Goal: Task Accomplishment & Management: Use online tool/utility

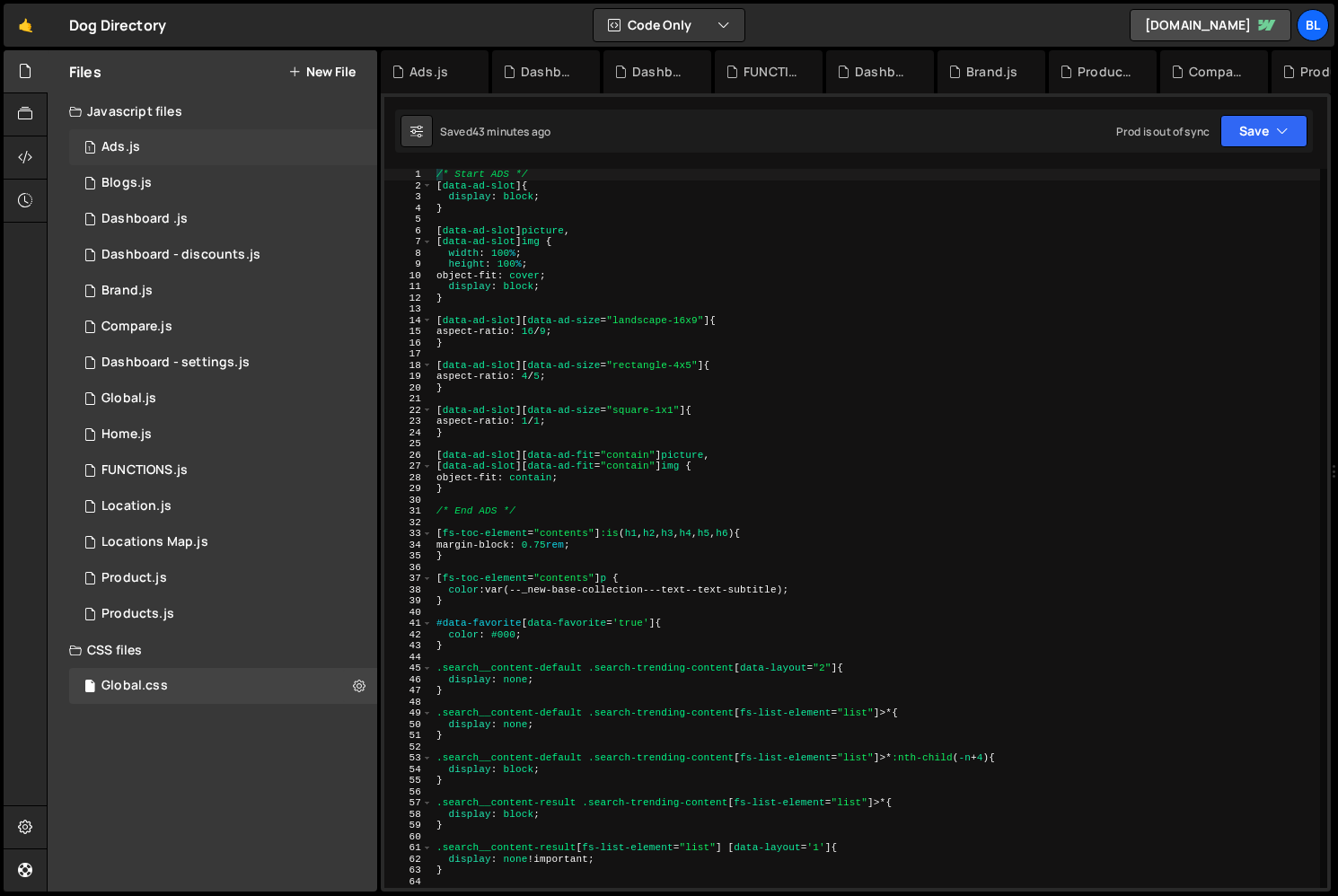
click at [147, 154] on div "1 Ads.js 0" at bounding box center [223, 147] width 308 height 36
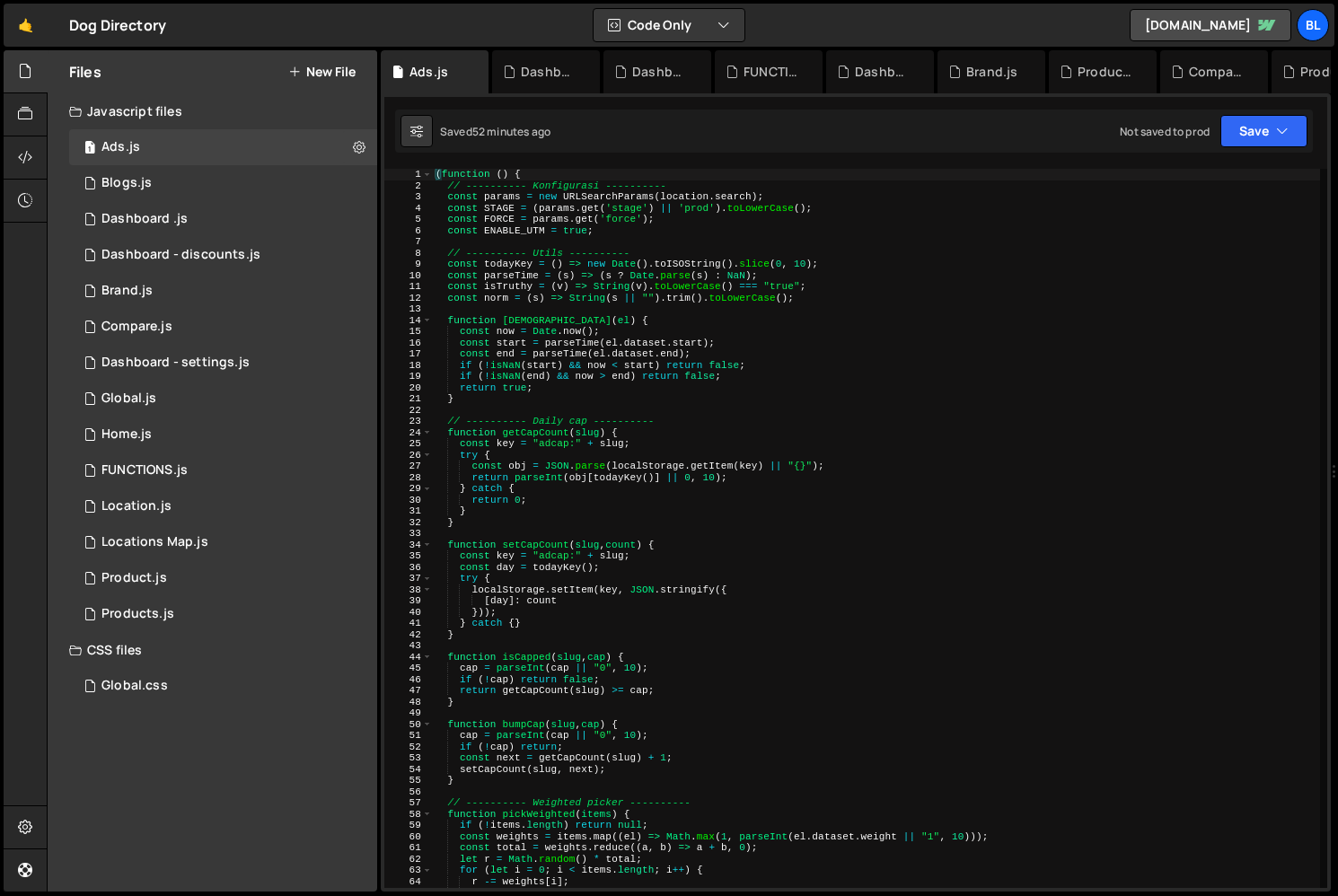
click at [813, 579] on div "( function ( ) { // ---------- Konfigurasi ---------- const params = new URLSea…" at bounding box center [876, 539] width 888 height 741
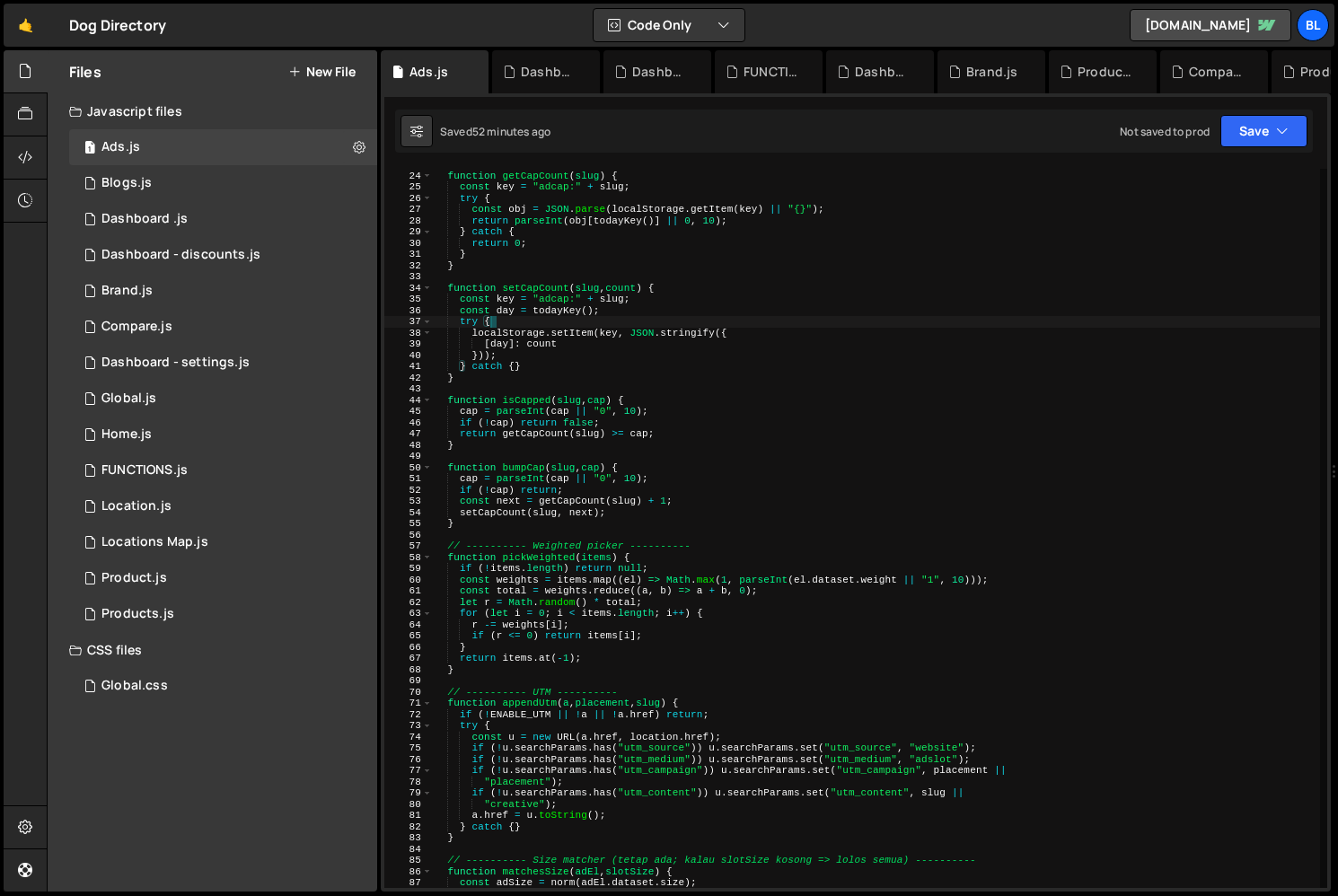
scroll to position [57, 0]
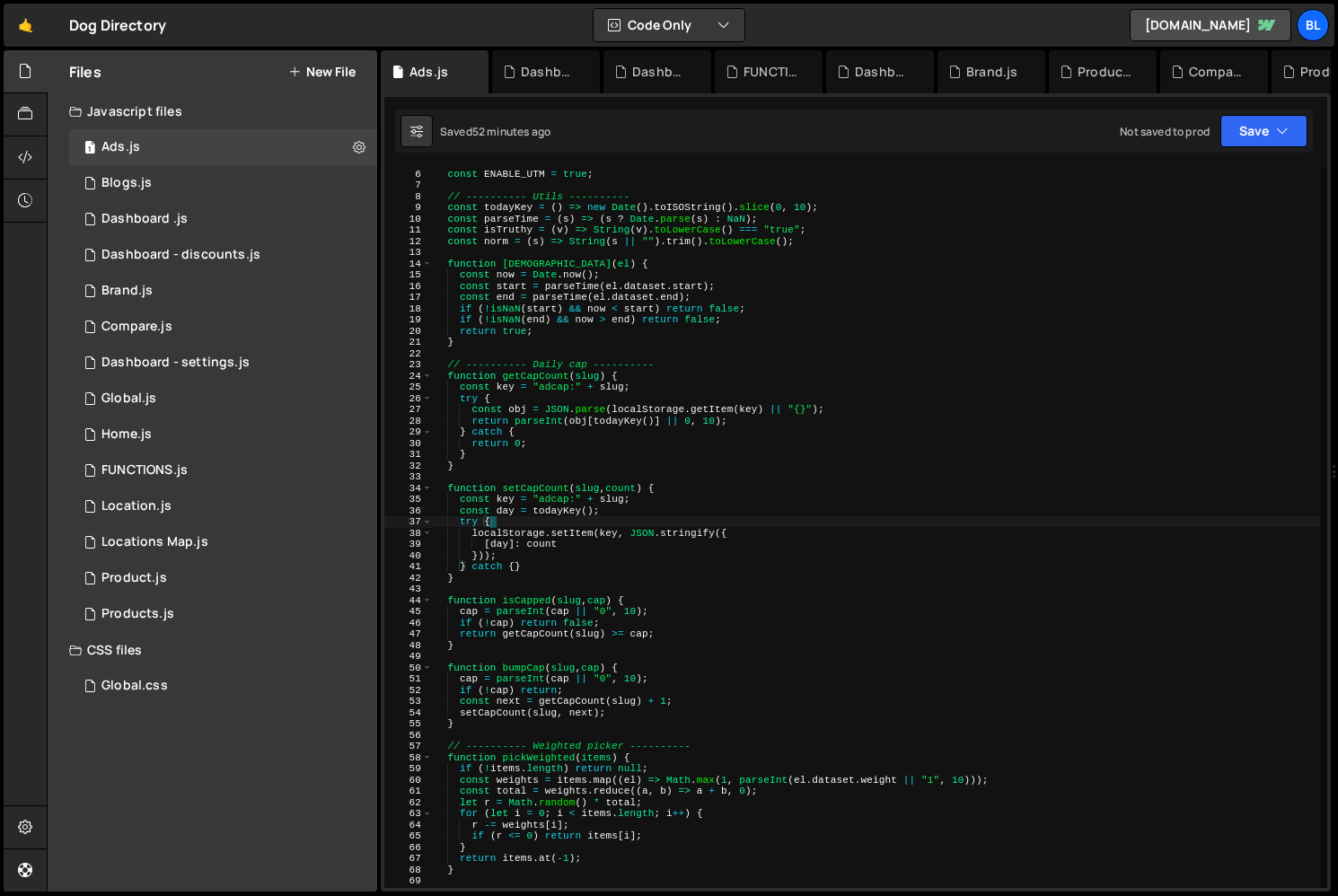
click at [542, 271] on div "const ENABLE_UTM = true ; // ---------- Utils ---------- const todayKey = ( ) =…" at bounding box center [876, 538] width 888 height 741
click at [677, 272] on div "const ENABLE_UTM = true ; // ---------- Utils ---------- const todayKey = ( ) =…" at bounding box center [876, 538] width 888 height 741
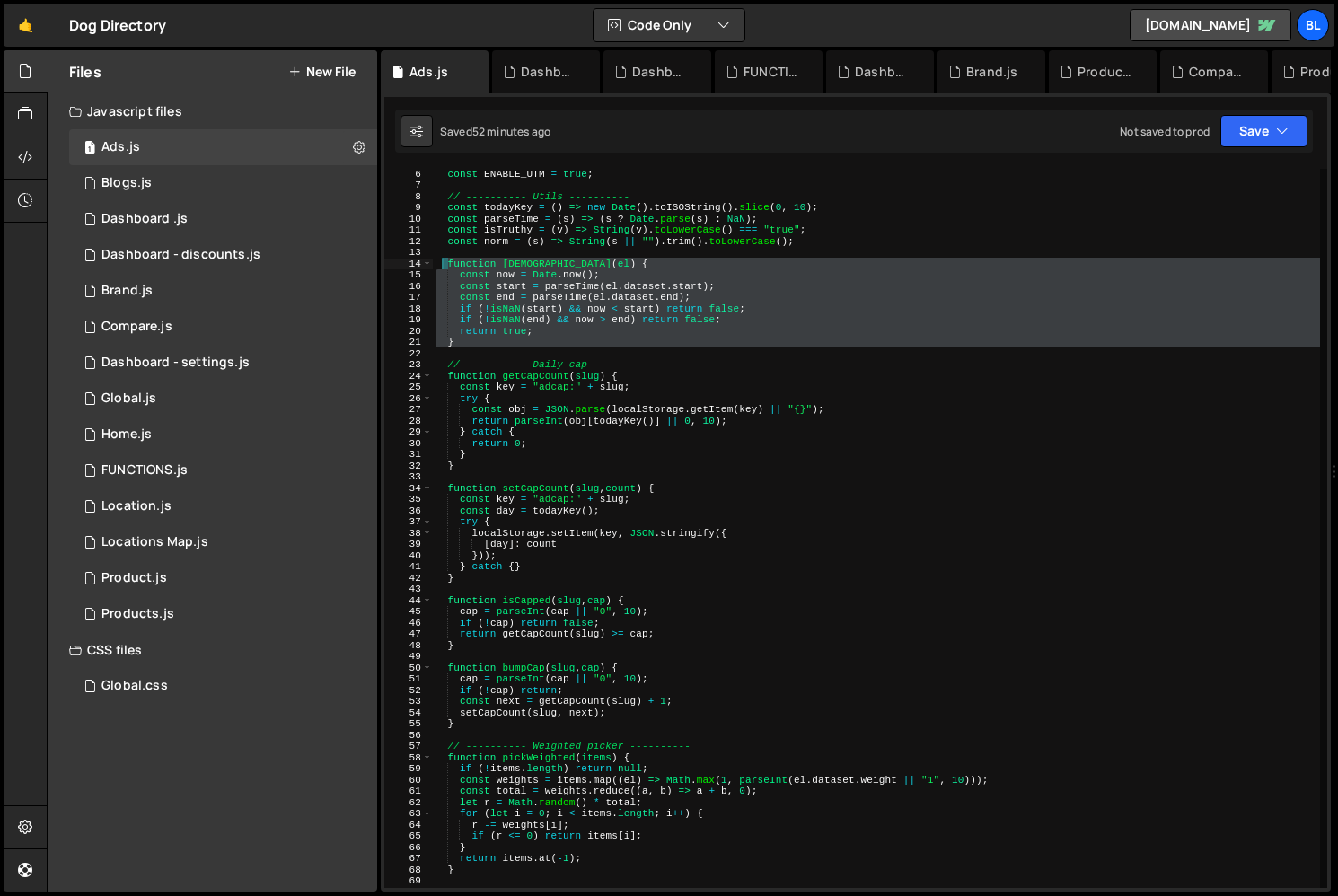
drag, startPoint x: 517, startPoint y: 348, endPoint x: 442, endPoint y: 265, distance: 111.9
click at [443, 266] on div "const ENABLE_UTM = true ; // ---------- Utils ---------- const todayKey = ( ) =…" at bounding box center [876, 538] width 888 height 741
type textarea "function [DEMOGRAPHIC_DATA](el) { const now = [DOMAIN_NAME]();"
click at [219, 683] on div "Global.css 0" at bounding box center [223, 686] width 308 height 36
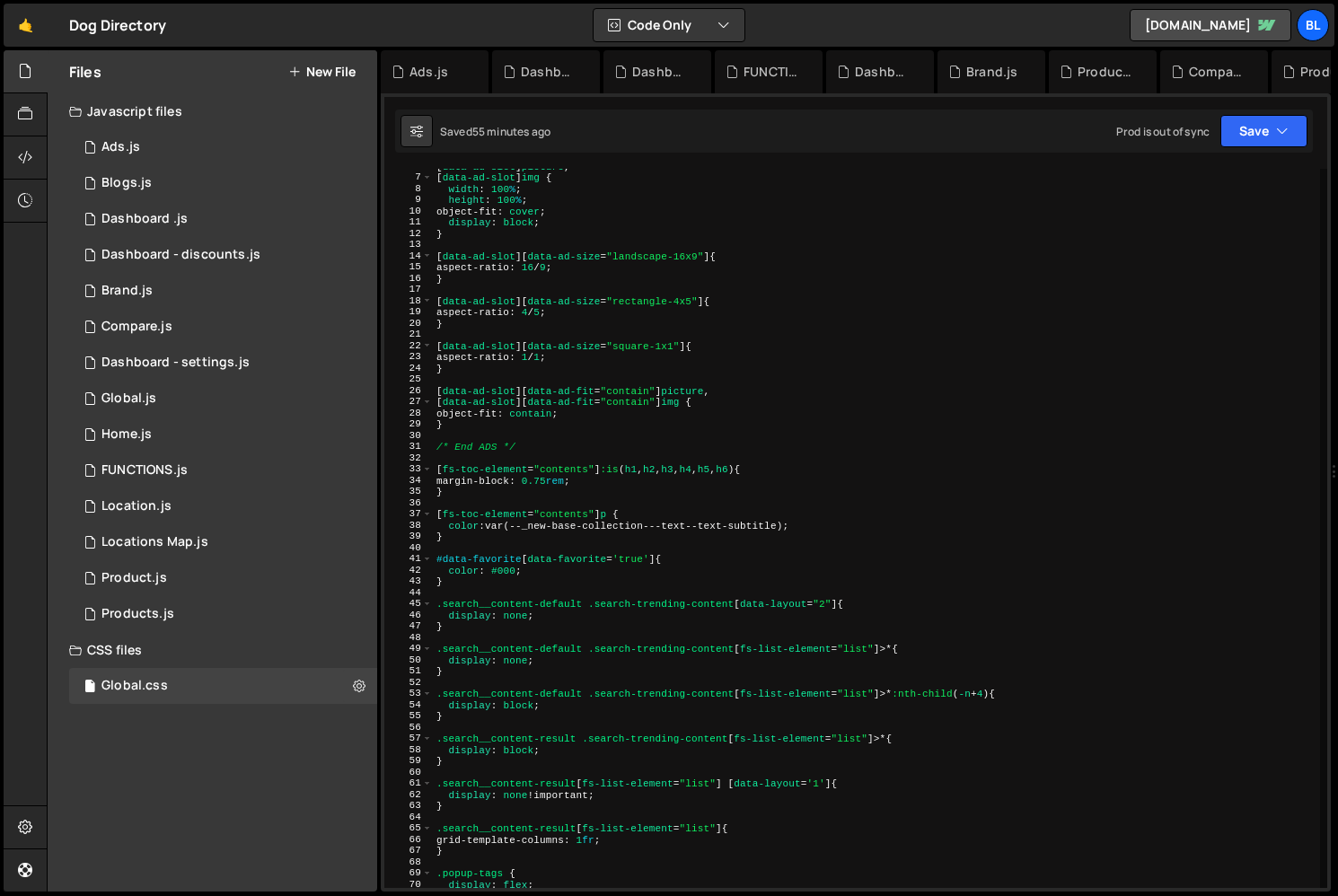
scroll to position [194, 0]
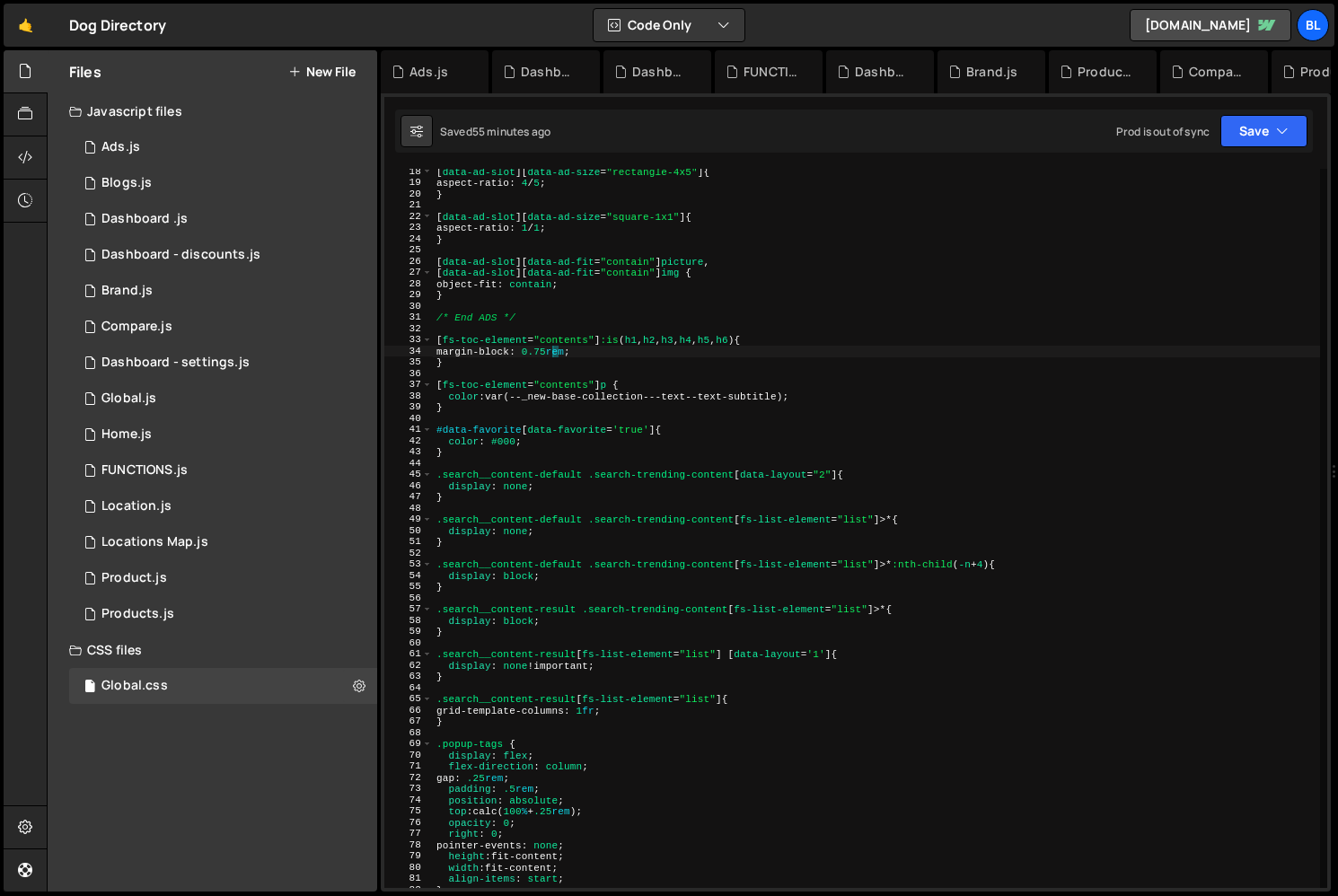
click at [553, 353] on div "[ data-ad-slot ][ data-ad-size = " rectangle-4x5 " ] { aspect-ratio : 4 / 5 ; }…" at bounding box center [876, 536] width 887 height 741
type textarea "margin-block: 0.5rem;"
click at [161, 150] on div "1 Ads.js 0" at bounding box center [223, 147] width 308 height 36
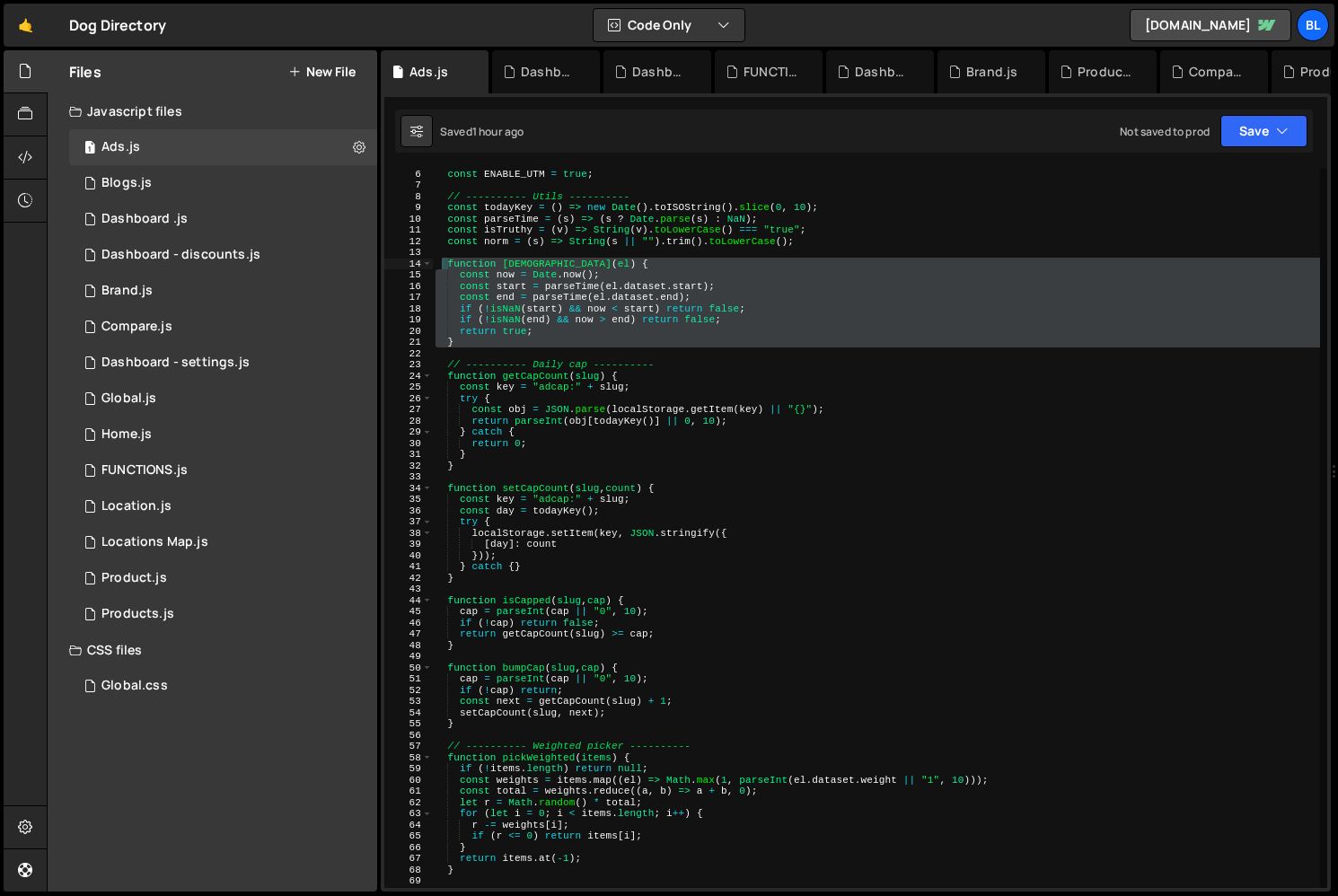
type textarea "try {"
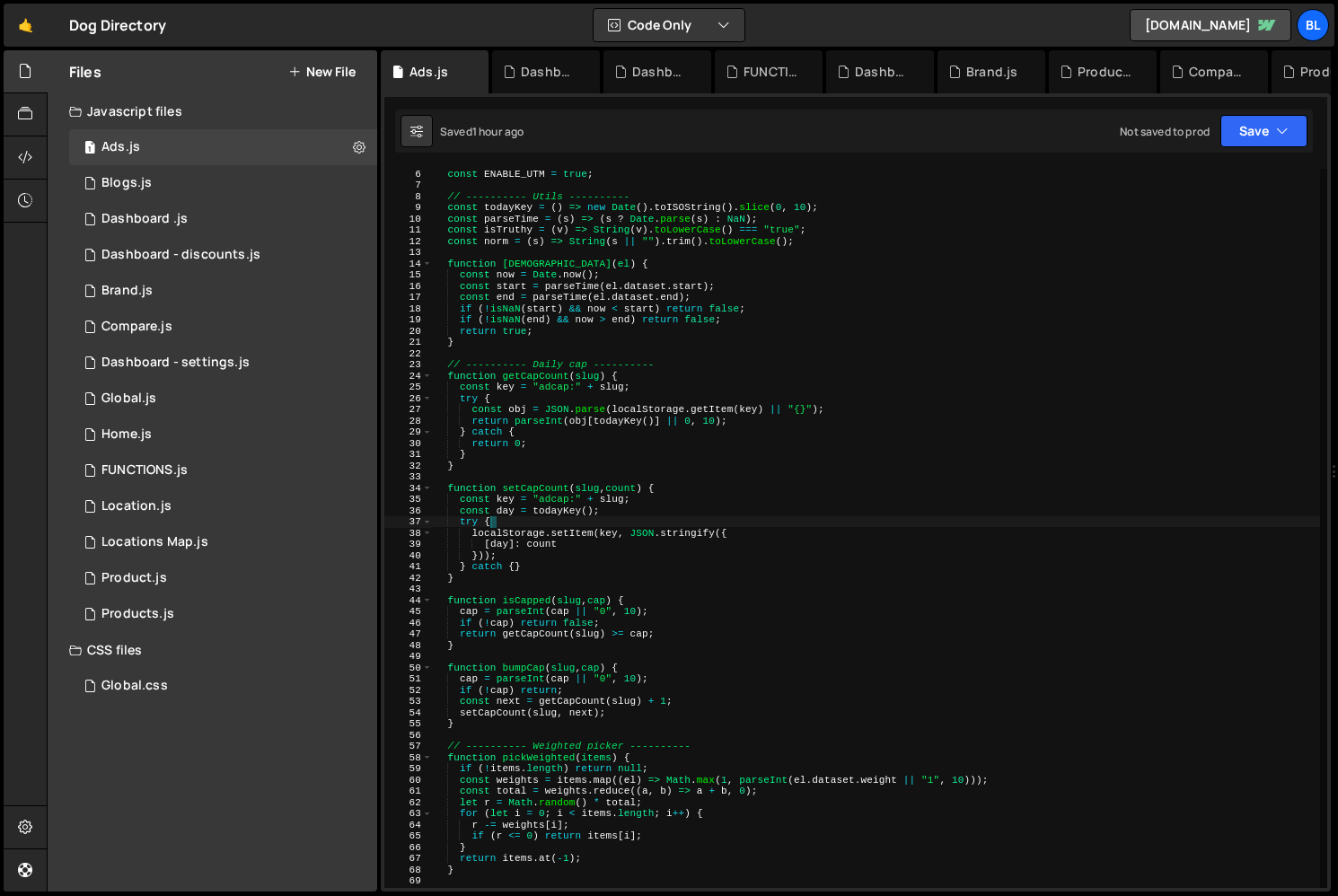
click at [788, 519] on div "const ENABLE_UTM = true ; // ---------- Utils ---------- const todayKey = ( ) =…" at bounding box center [876, 538] width 888 height 741
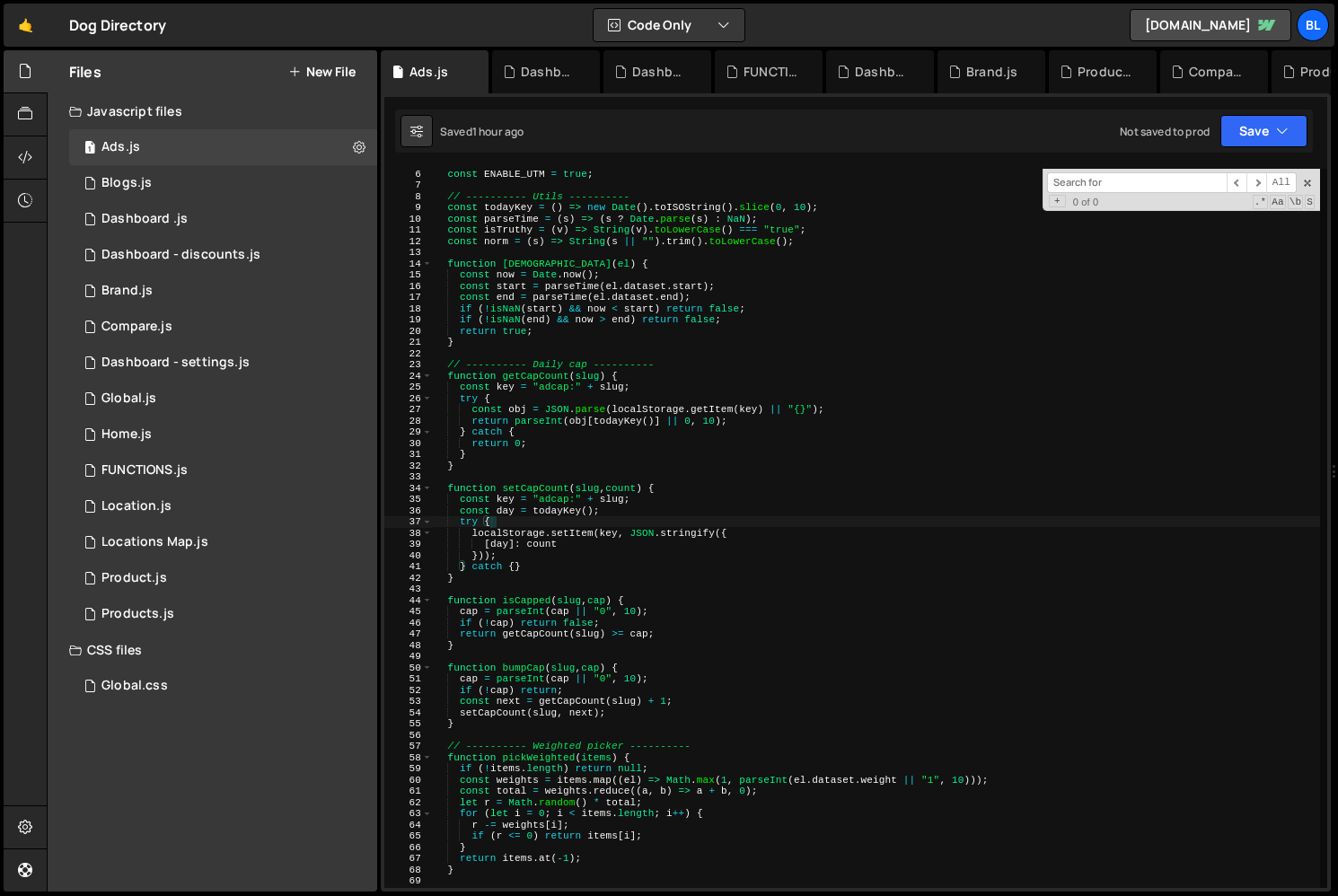
type input "console.log(slot);"
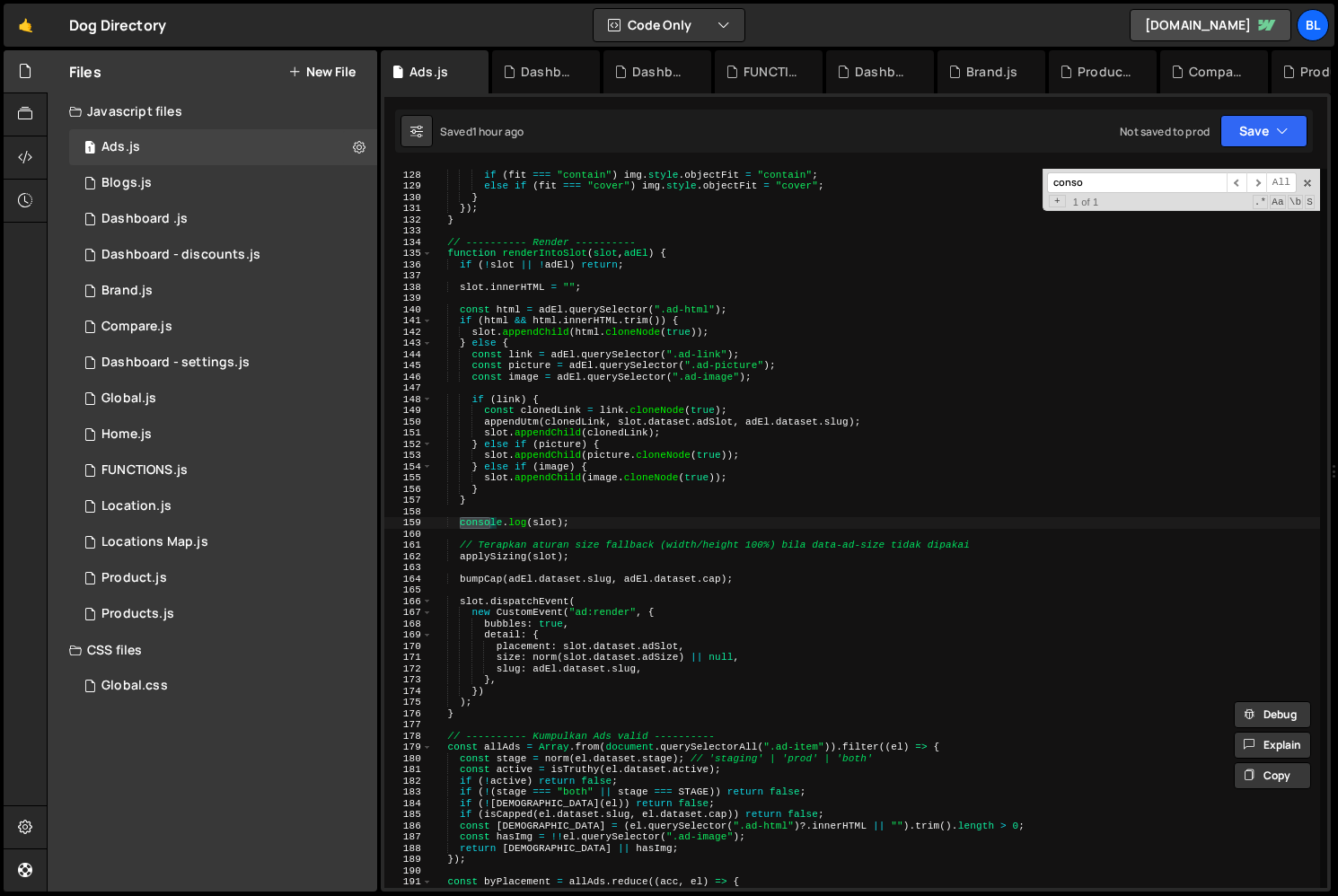
scroll to position [1425, 0]
type input "conso"
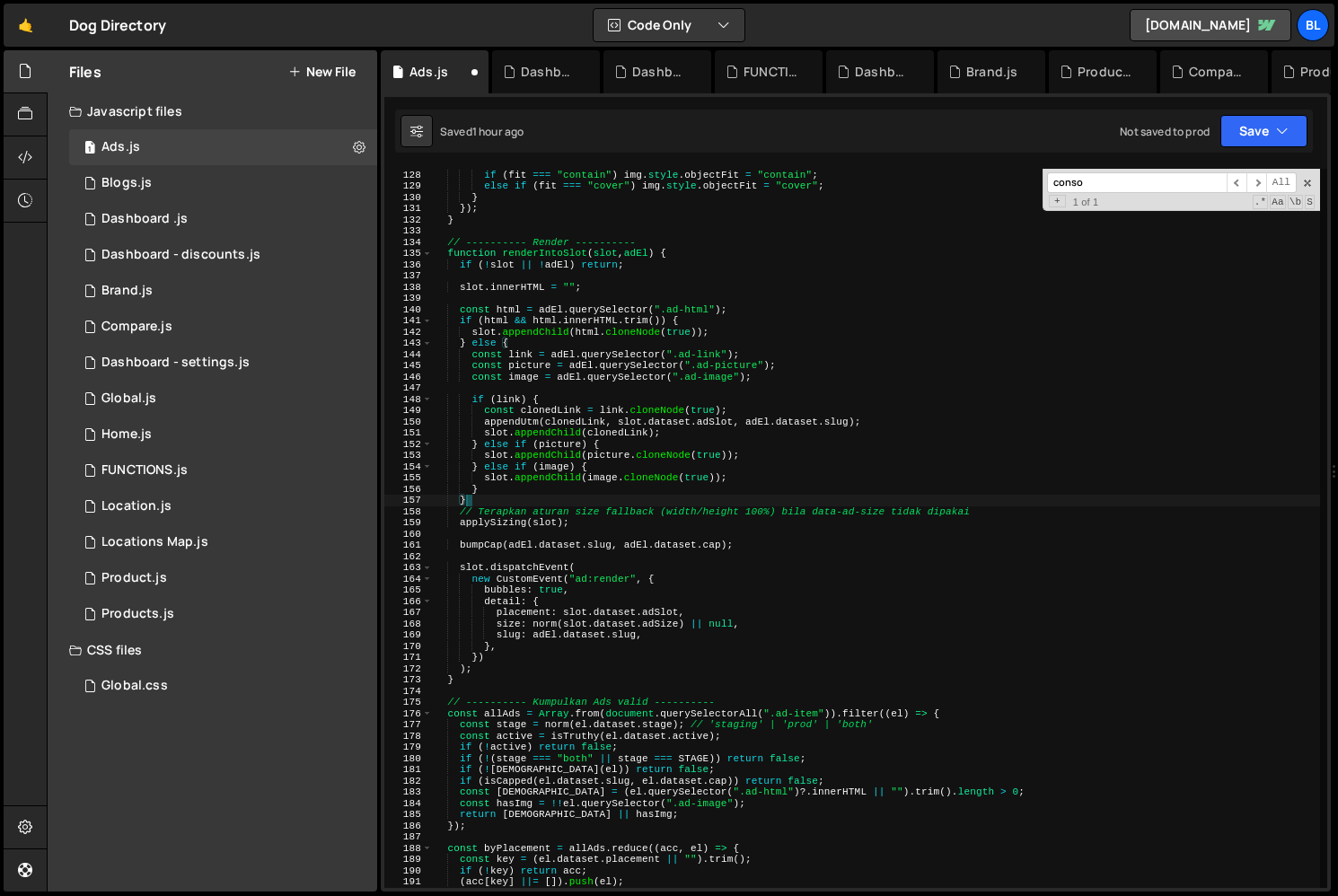
drag, startPoint x: 585, startPoint y: 530, endPoint x: 582, endPoint y: 504, distance: 26.2
click at [582, 504] on div "// opsional: respect fit juga ketika fill, kalau kamu mau if ( fit === "contain…" at bounding box center [876, 528] width 888 height 741
click at [612, 513] on div "// opsional: respect fit juga ketika fill, kalau kamu mau if ( fit === "contain…" at bounding box center [876, 528] width 888 height 741
click at [641, 547] on div "// opsional: respect fit juga ketika fill, kalau kamu mau if ( fit === "contain…" at bounding box center [876, 528] width 888 height 741
click at [604, 513] on div "// opsional: respect fit juga ketika fill, kalau kamu mau if ( fit === "contain…" at bounding box center [876, 528] width 888 height 741
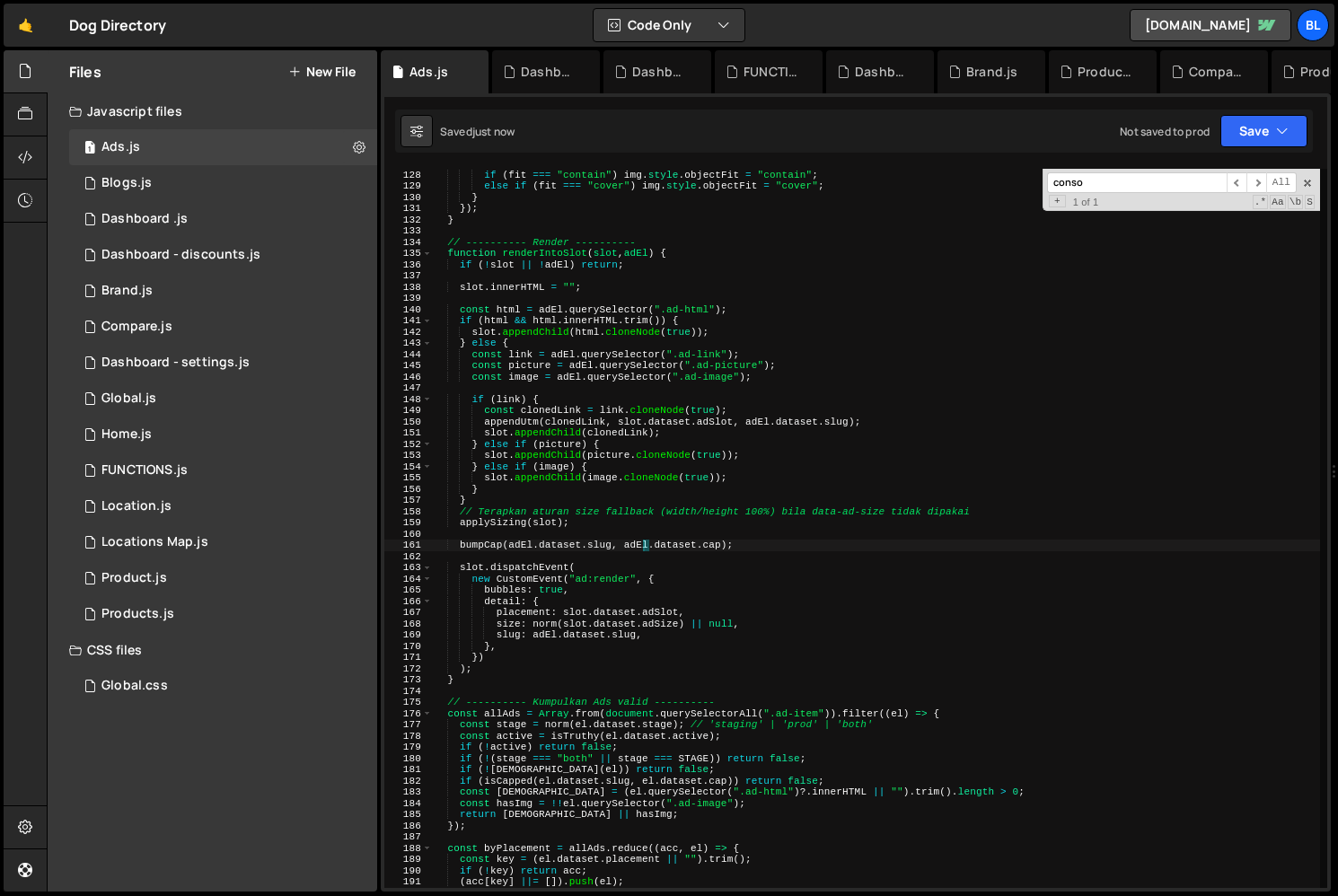
type textarea "// Terapkan aturan size fallback (width/height 100%) bila data-ad-size tidak di…"
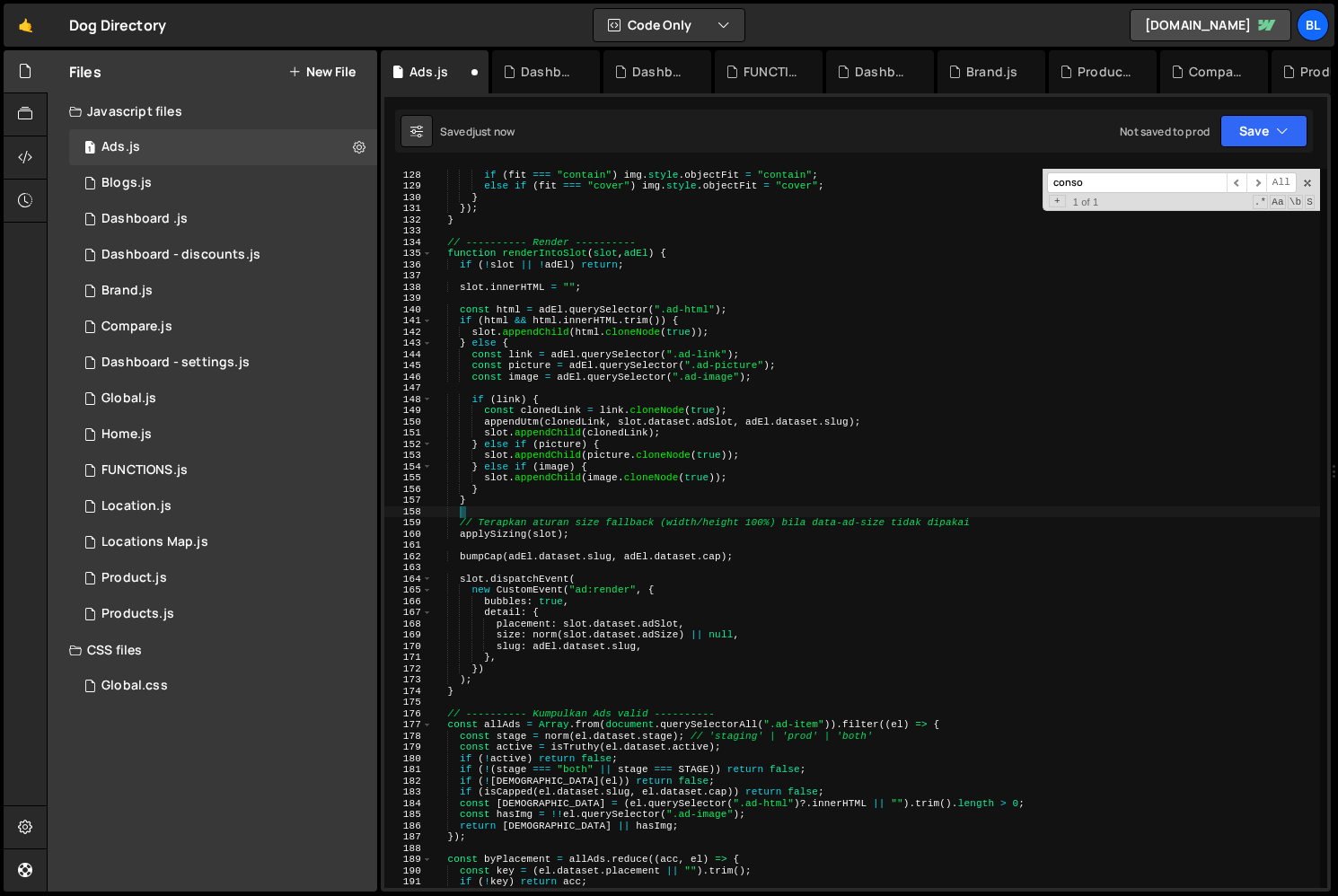
click at [715, 592] on div "// opsional: respect fit juga ketika fill, kalau kamu mau if ( fit === "contain…" at bounding box center [876, 528] width 888 height 741
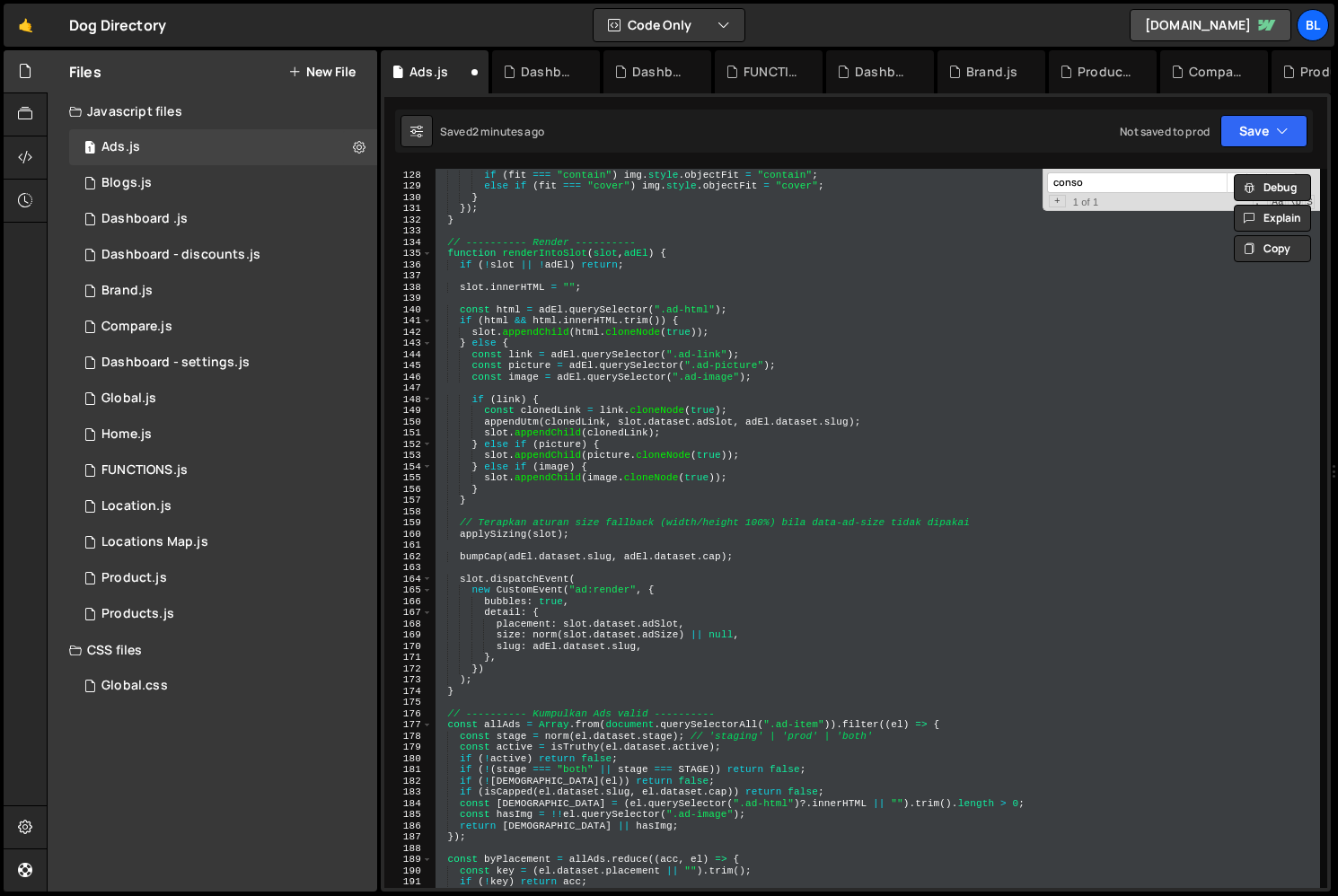
click at [620, 643] on div "// opsional: respect fit juga ketika fill, kalau kamu mau if ( fit === "contain…" at bounding box center [876, 528] width 888 height 719
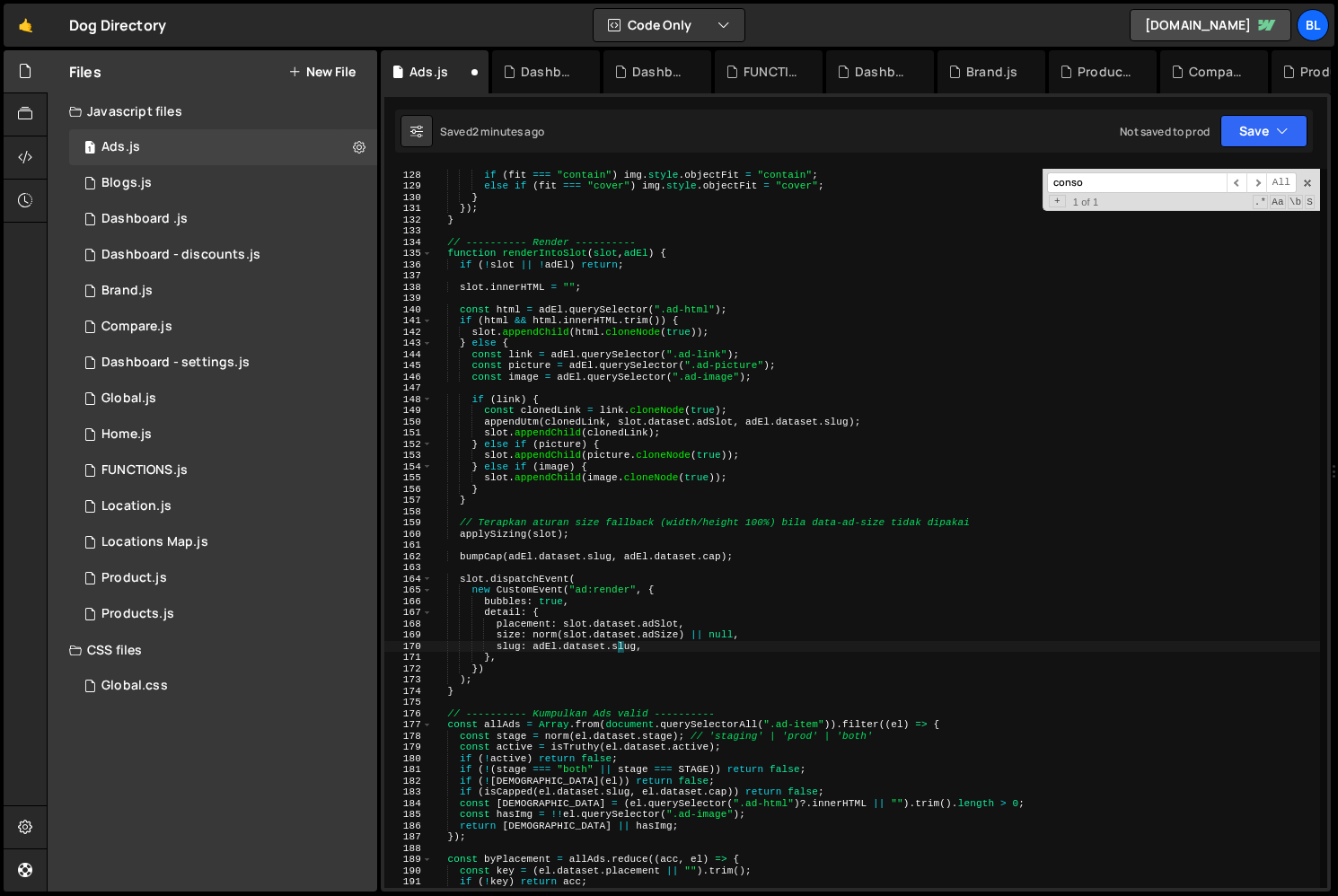
type textarea "})();"
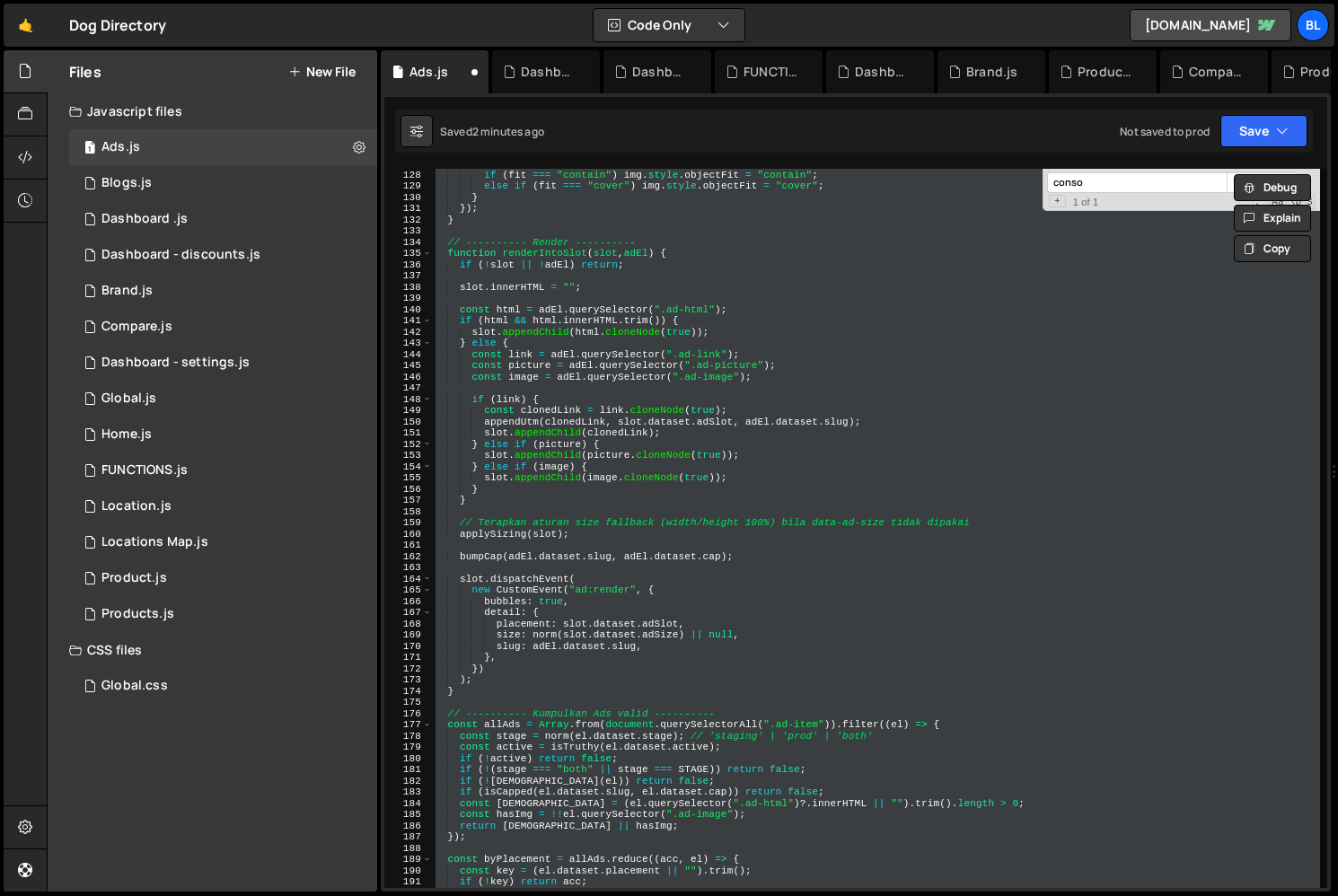
paste textarea
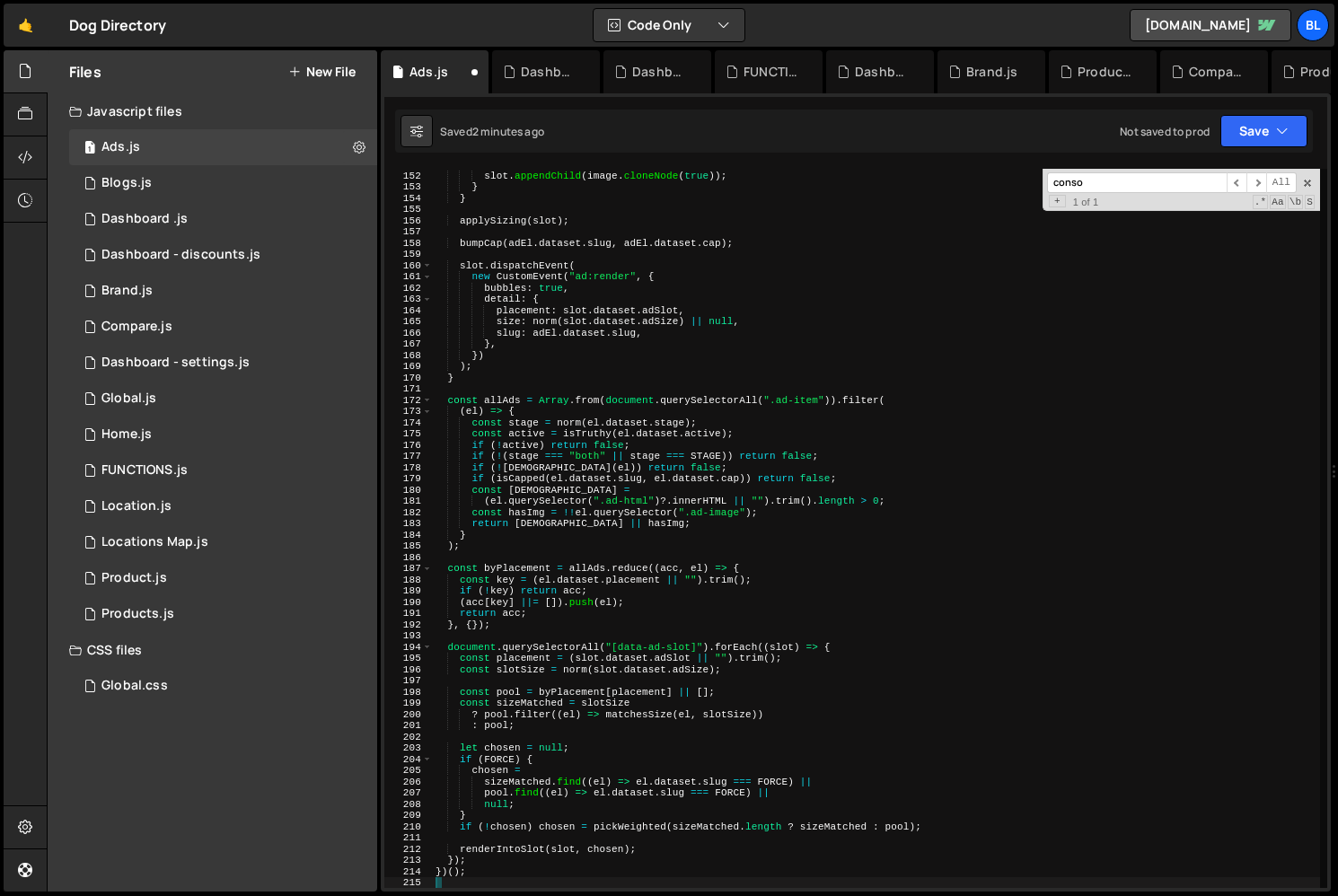
click at [619, 640] on div "} else if ( image ) { slot . appendChild ( image . cloneNode ( true )) ; } } ap…" at bounding box center [876, 529] width 888 height 741
click at [1306, 191] on div "conso ​ ​ All Replace All + 1 of 1 .* Aa \b S" at bounding box center [1181, 190] width 277 height 42
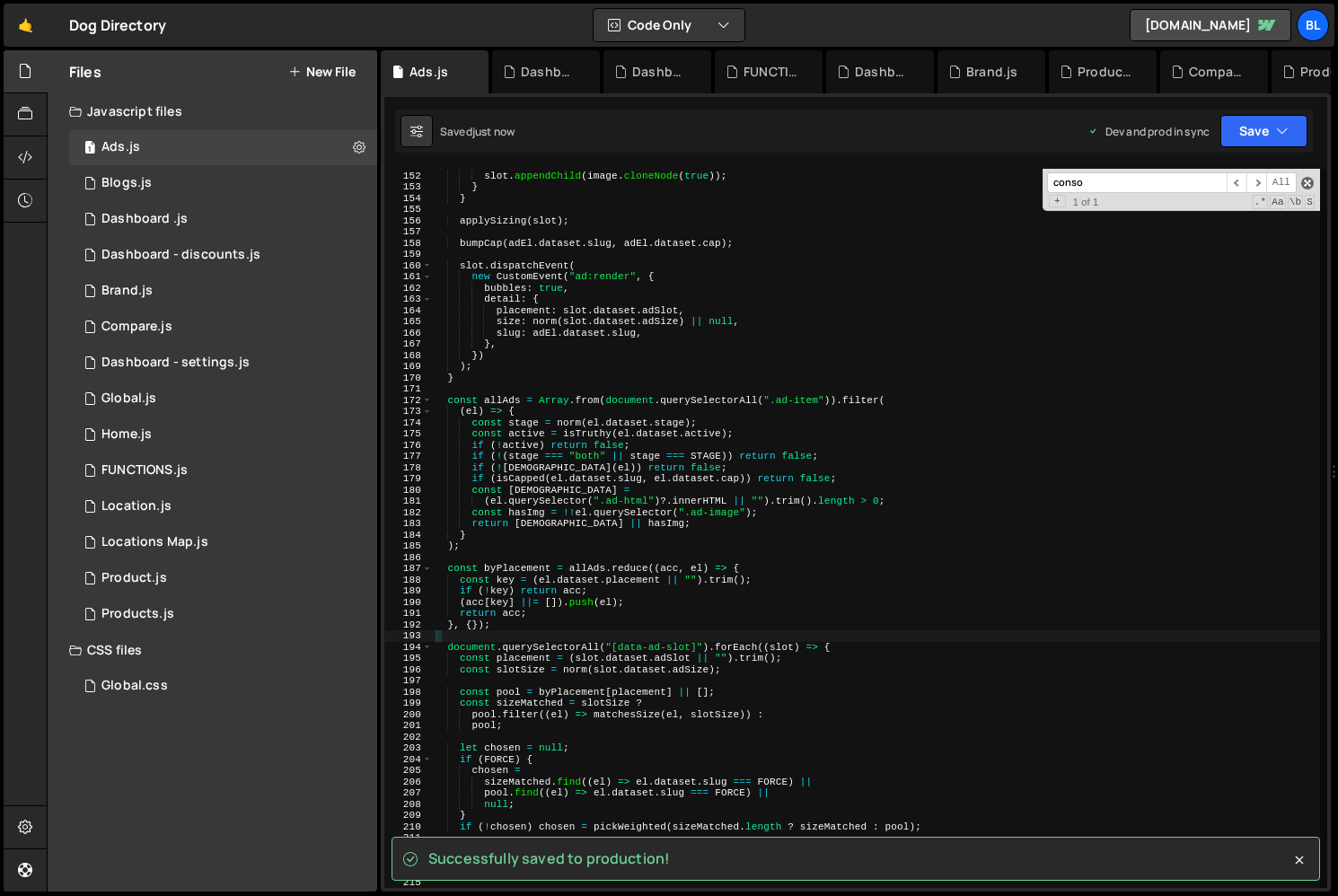
click at [1307, 187] on span at bounding box center [1307, 182] width 12 height 12
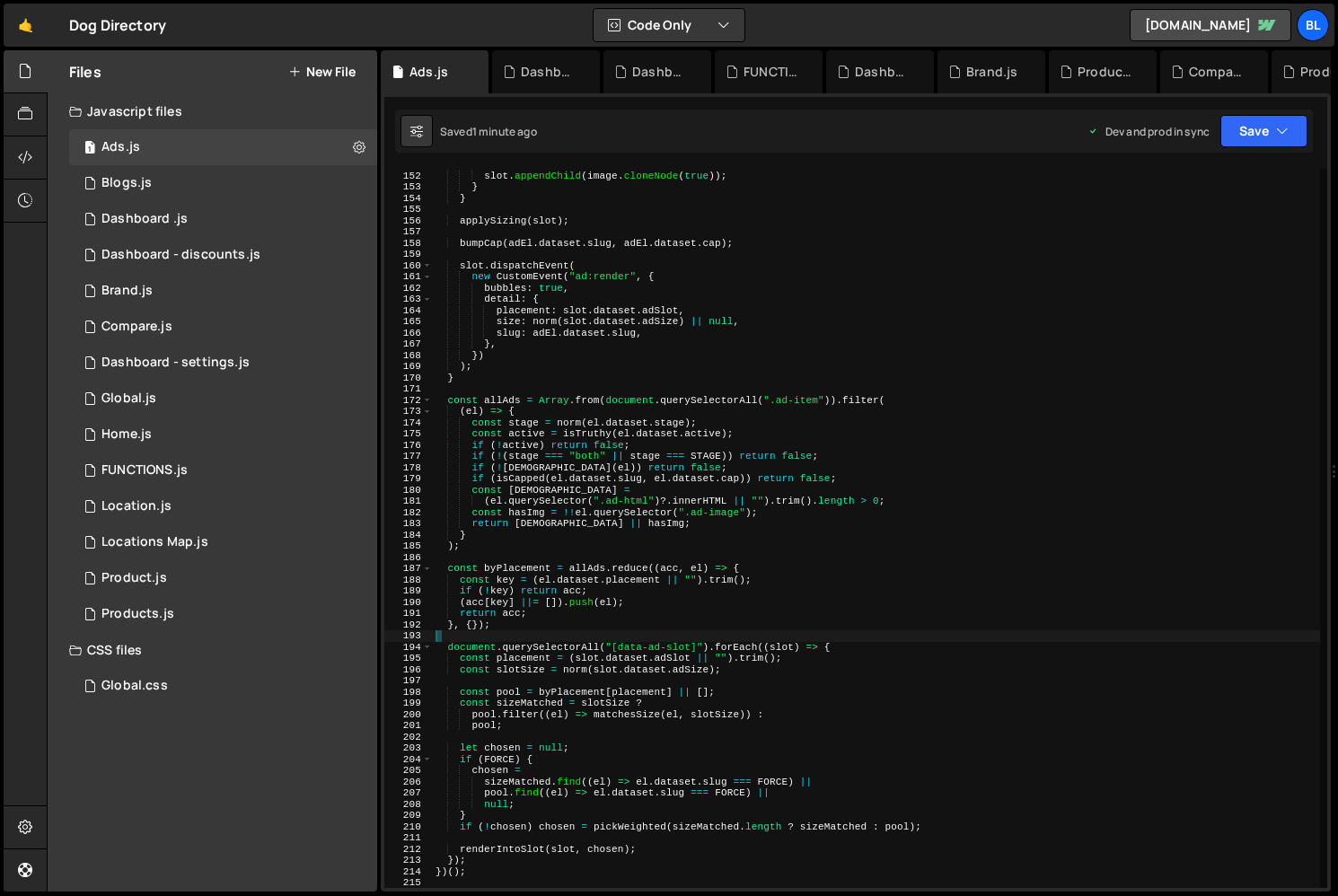
click at [765, 730] on div "} else if ( image ) { slot . appendChild ( image . cloneNode ( true )) ; } } ap…" at bounding box center [876, 529] width 888 height 741
click at [764, 582] on div "} else if ( image ) { slot . appendChild ( image . cloneNode ( true )) ; } } ap…" at bounding box center [876, 529] width 887 height 741
type textarea "const key = (el.dataset.placement || "").trim();"
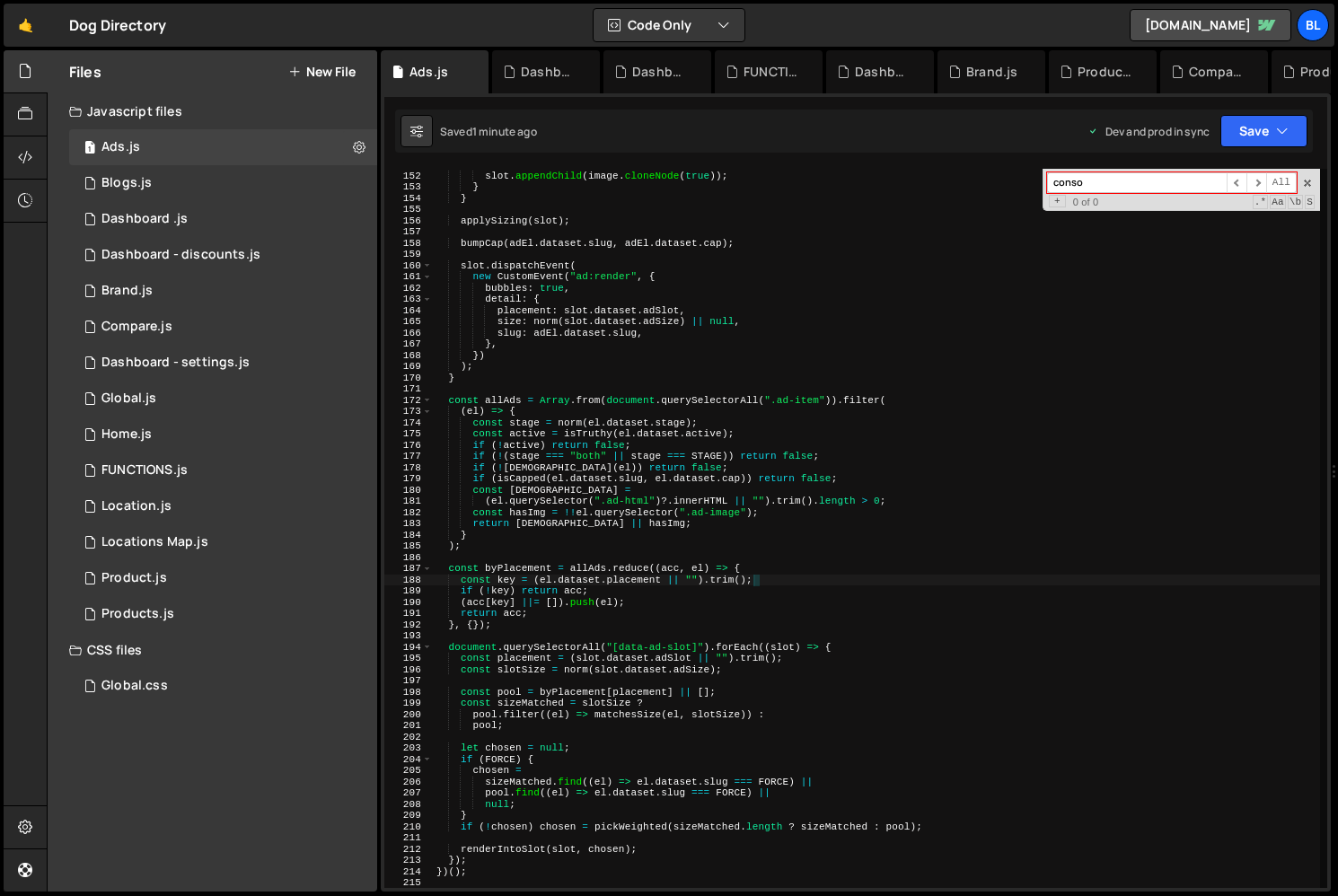
paste input "0.75rem"
type input "0.75rem"
click at [190, 681] on div "Global.css 0" at bounding box center [223, 686] width 308 height 36
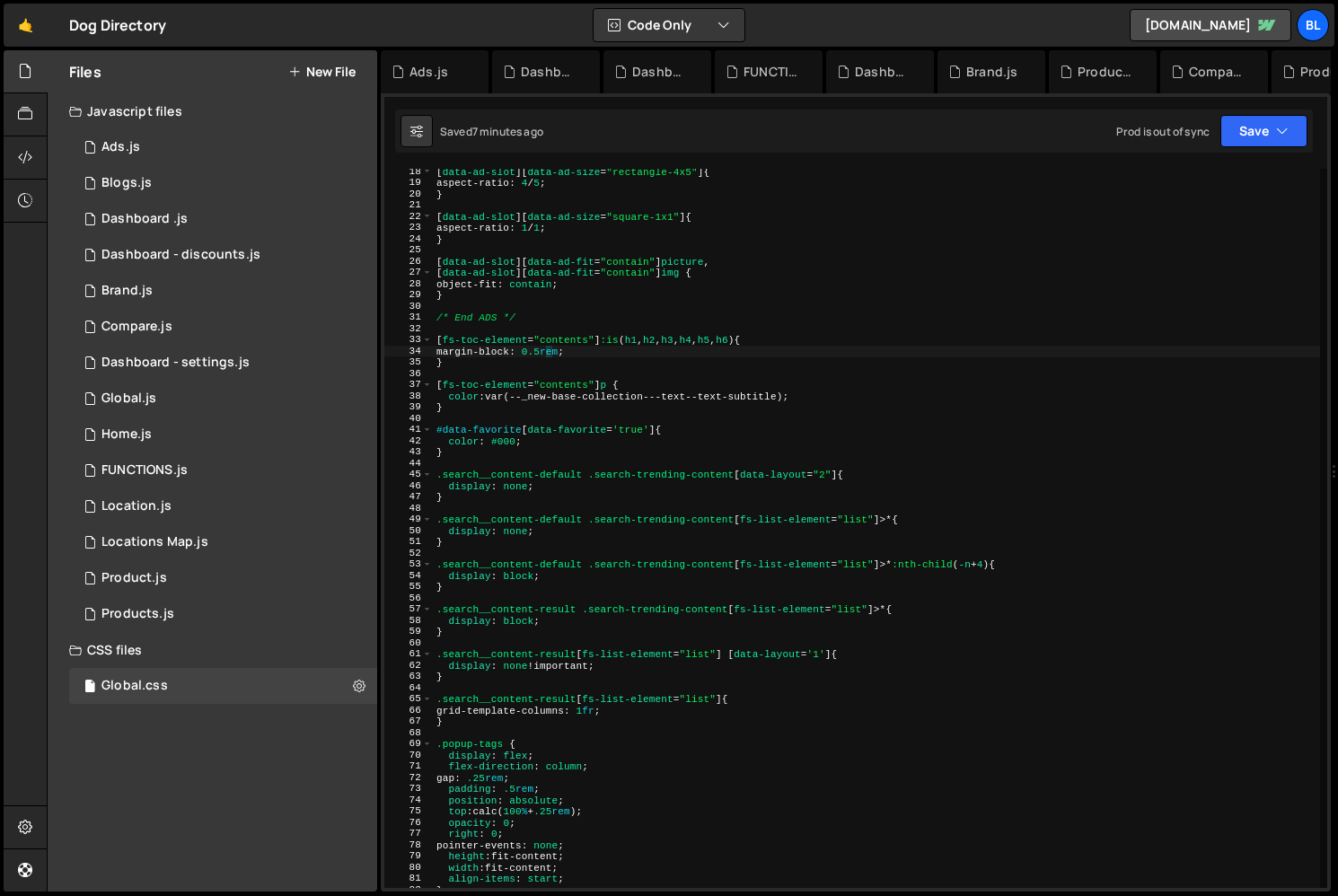
type textarea "color: #000;"
click at [1011, 440] on div "[ data-ad-slot ][ data-ad-size = " rectangle-4x5 " ] { aspect-ratio : 4 / 5 ; }…" at bounding box center [876, 536] width 887 height 741
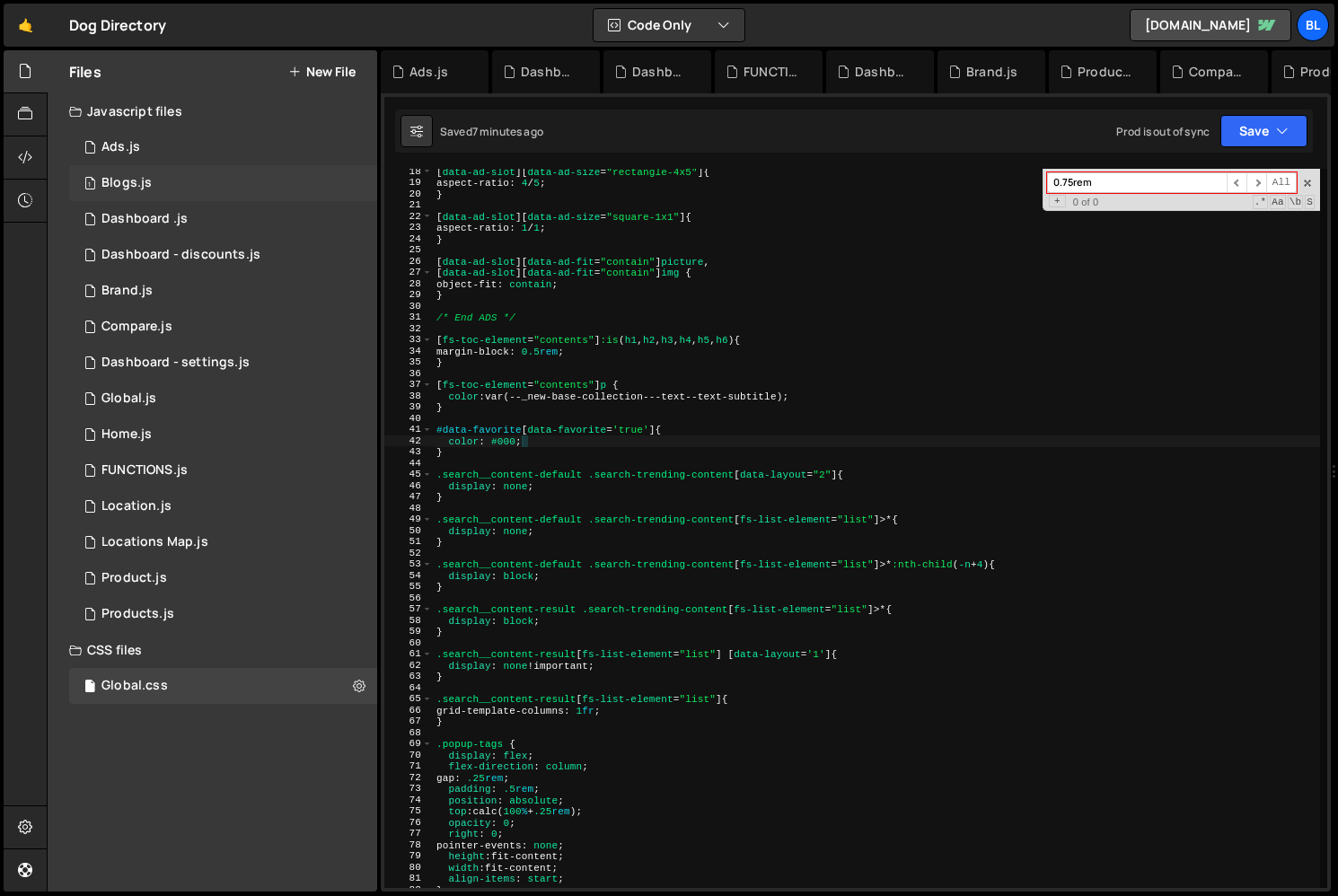
type input "0.75rem"
click at [157, 176] on div "1 Blogs.js 0" at bounding box center [223, 183] width 308 height 36
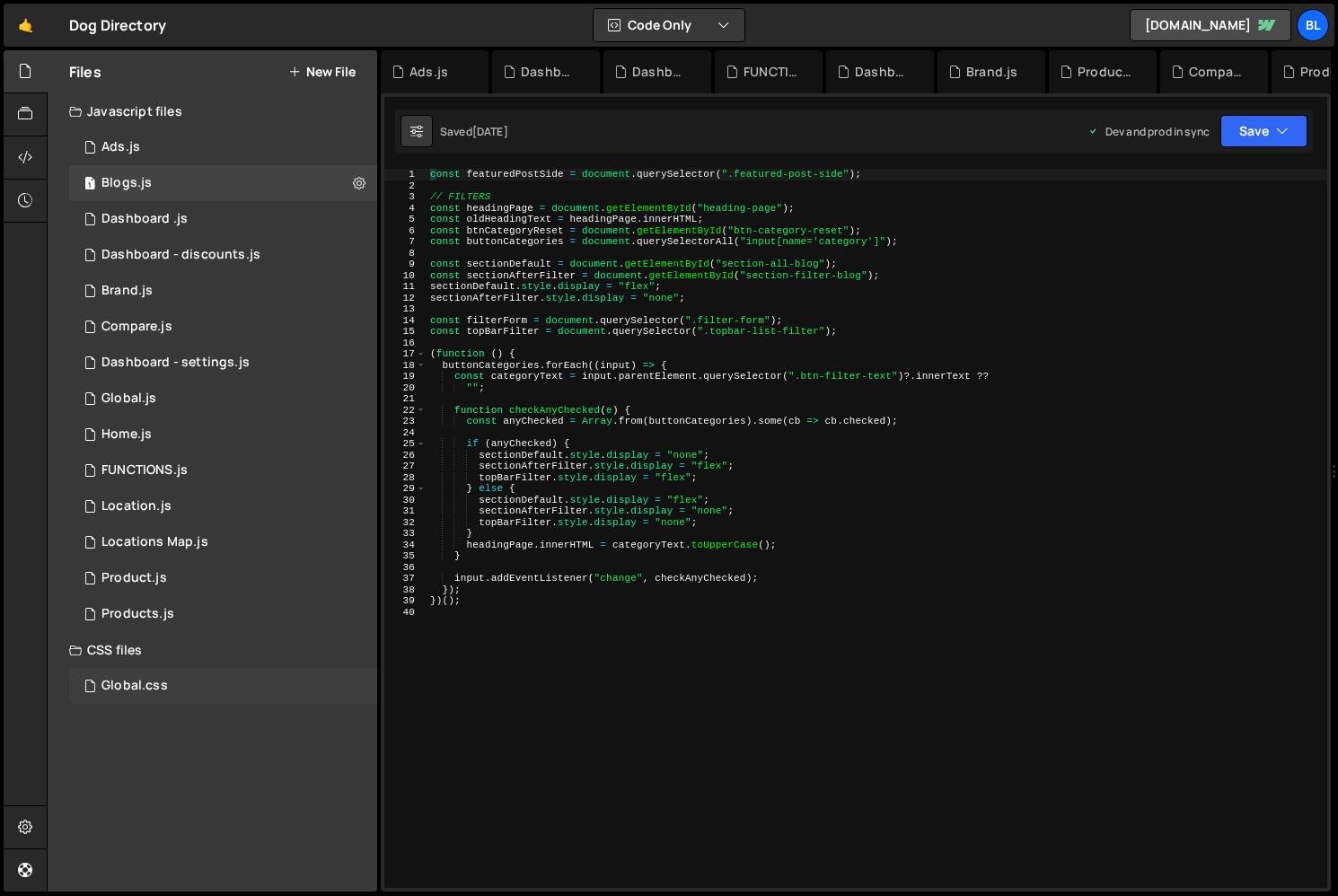
click at [189, 698] on div "Global.css 0" at bounding box center [223, 686] width 308 height 36
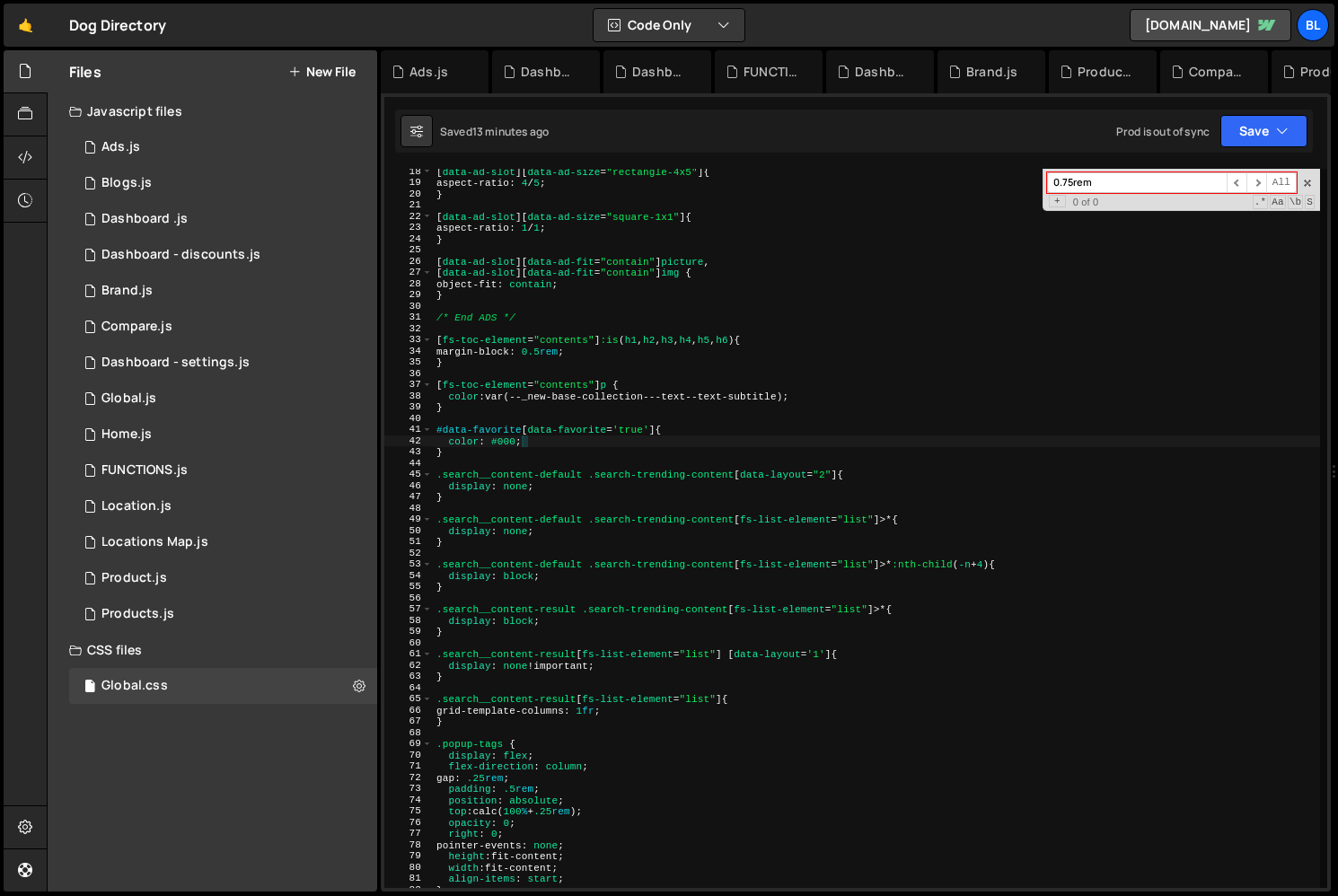
click at [572, 352] on div "[ data-ad-slot ][ data-ad-size = " rectangle-4x5 " ] { aspect-ratio : 4 / 5 ; }…" at bounding box center [876, 536] width 887 height 741
type textarea "margin-block: 0.5rem !important;"
